Goal: Task Accomplishment & Management: Manage account settings

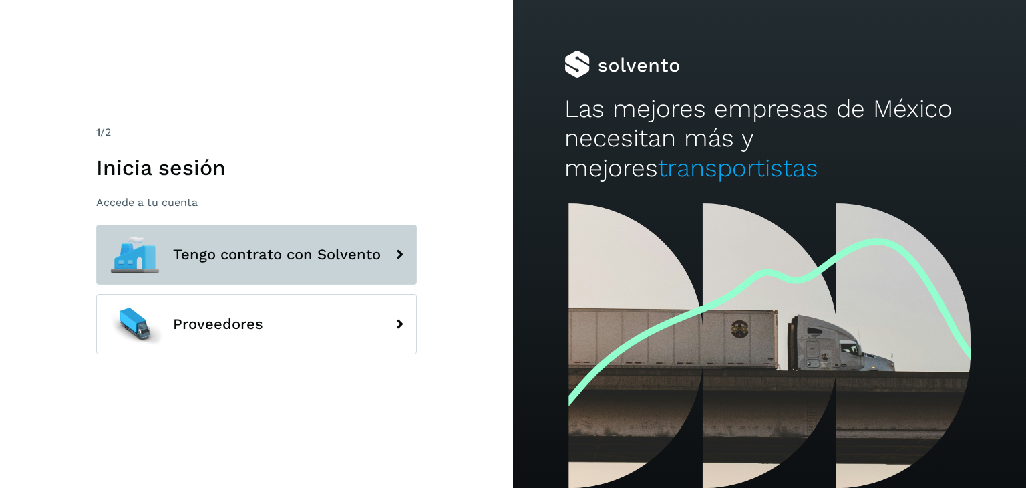
click at [283, 260] on span "Tengo contrato con Solvento" at bounding box center [277, 255] width 208 height 16
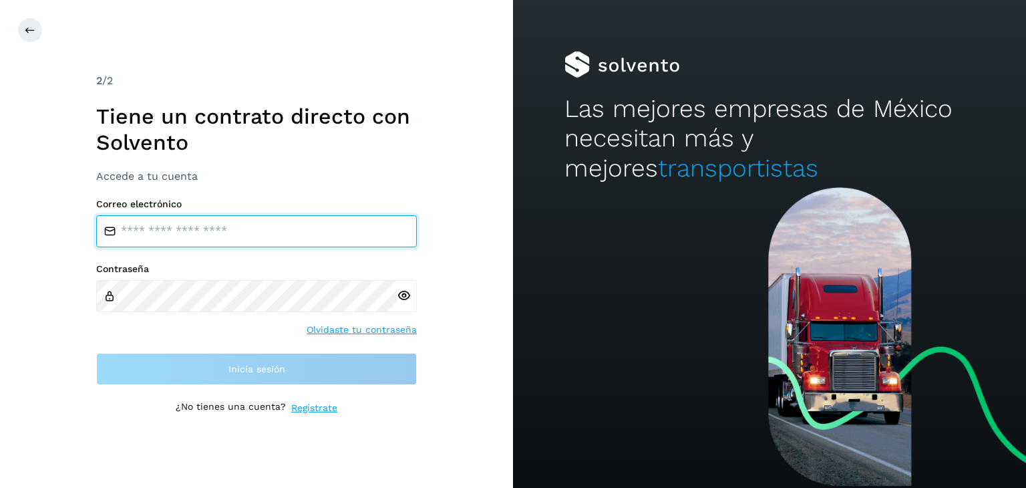
click at [219, 233] on input "email" at bounding box center [256, 231] width 321 height 32
type input "**********"
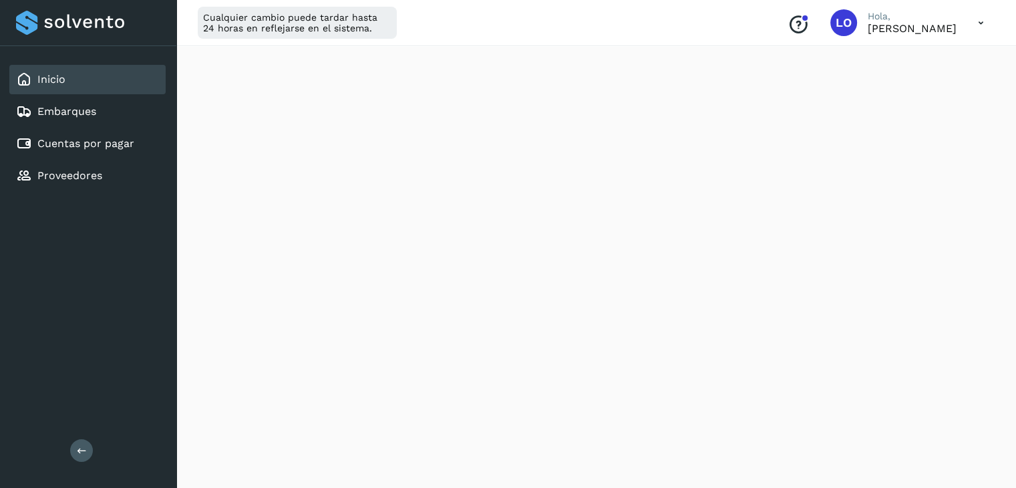
scroll to position [67, 0]
